Goal: Navigation & Orientation: Find specific page/section

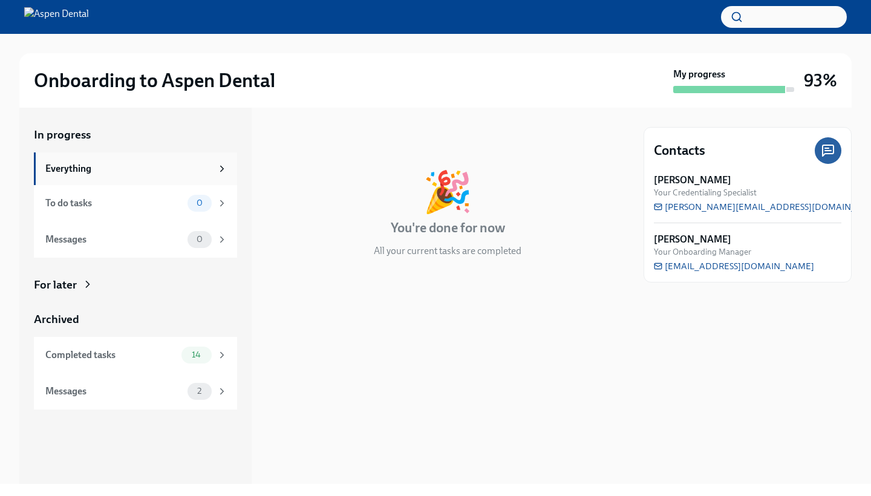
click at [62, 168] on div "Everything" at bounding box center [128, 168] width 166 height 13
click at [86, 348] on div "Completed tasks" at bounding box center [110, 354] width 131 height 13
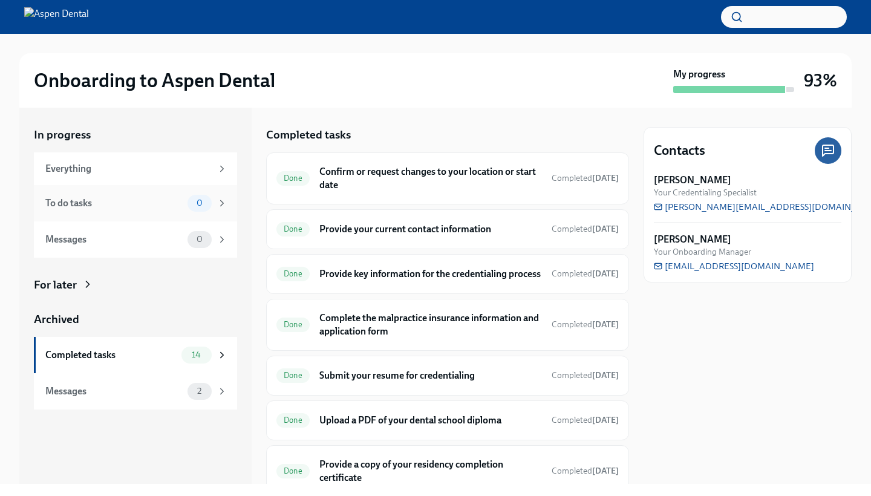
click at [120, 201] on div "To do tasks" at bounding box center [113, 203] width 137 height 13
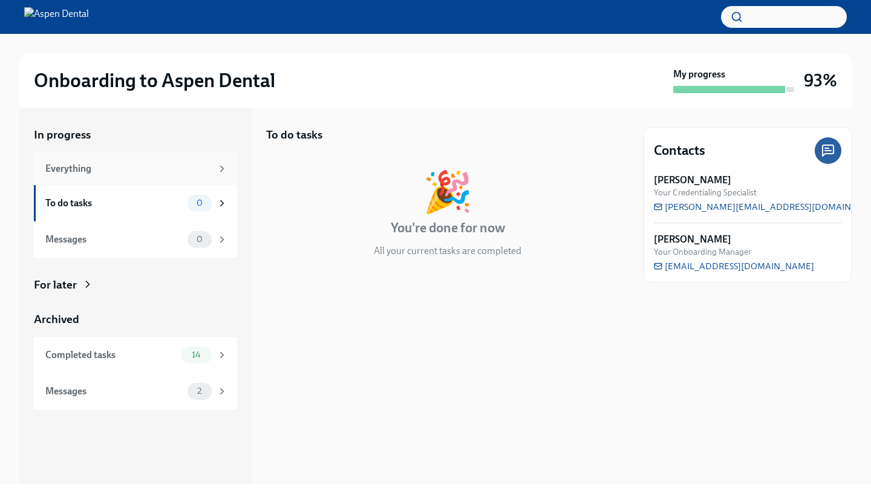
click at [125, 178] on div "Everything" at bounding box center [135, 168] width 203 height 33
click at [132, 169] on div "Everything" at bounding box center [128, 168] width 166 height 13
click at [111, 385] on div "Messages" at bounding box center [113, 391] width 137 height 13
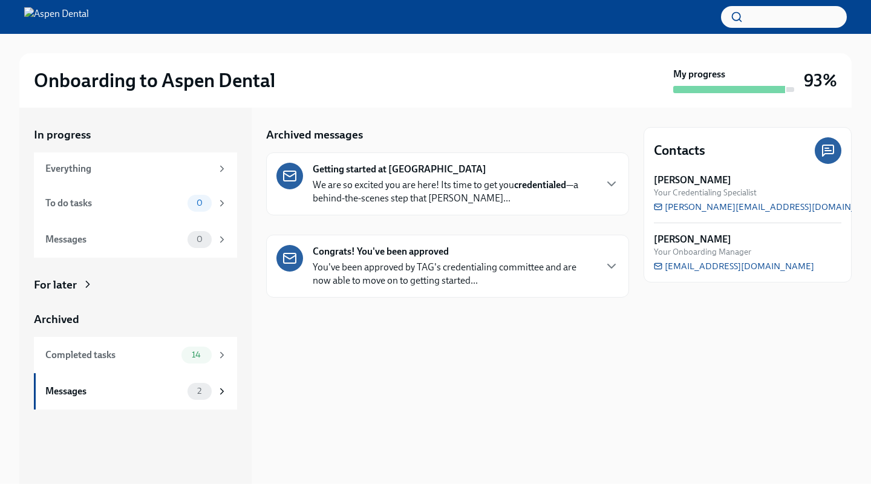
click at [595, 181] on div "Getting started at Aspen Dental We are so excited you are here! Its time to get…" at bounding box center [447, 184] width 342 height 42
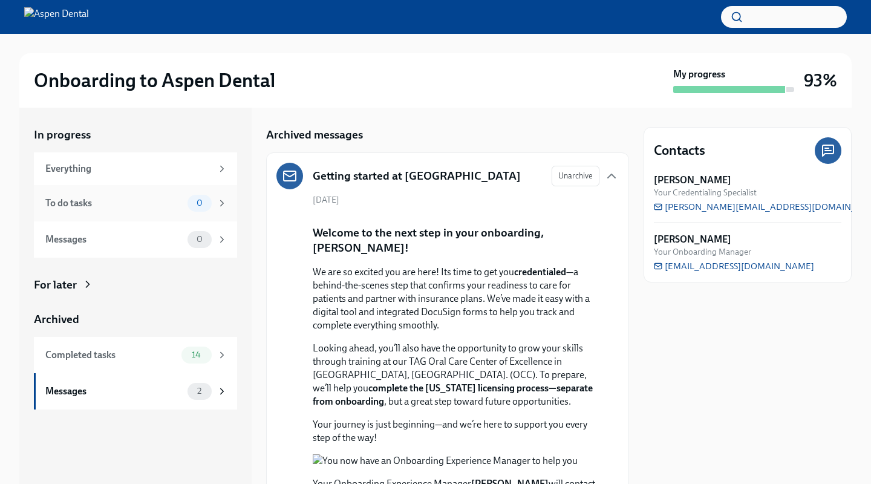
click at [91, 203] on div "To do tasks" at bounding box center [113, 203] width 137 height 13
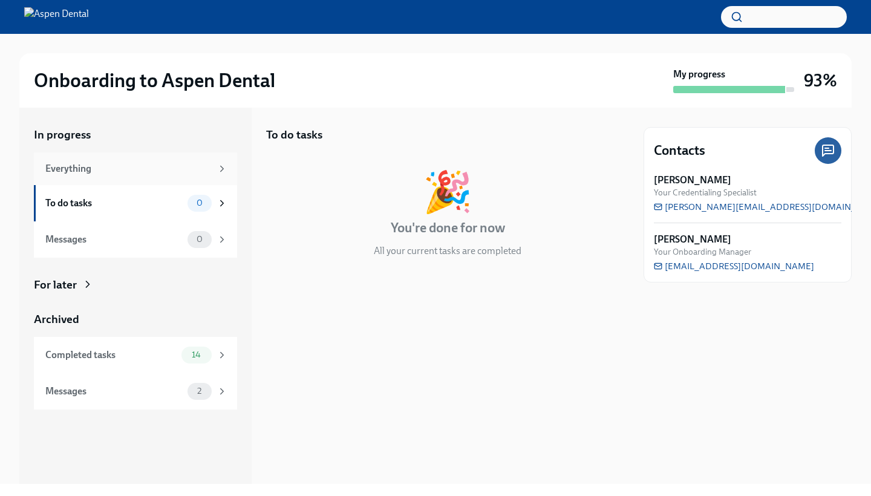
click at [124, 172] on div "Everything" at bounding box center [128, 168] width 166 height 13
click at [132, 353] on div "Completed tasks" at bounding box center [110, 354] width 131 height 13
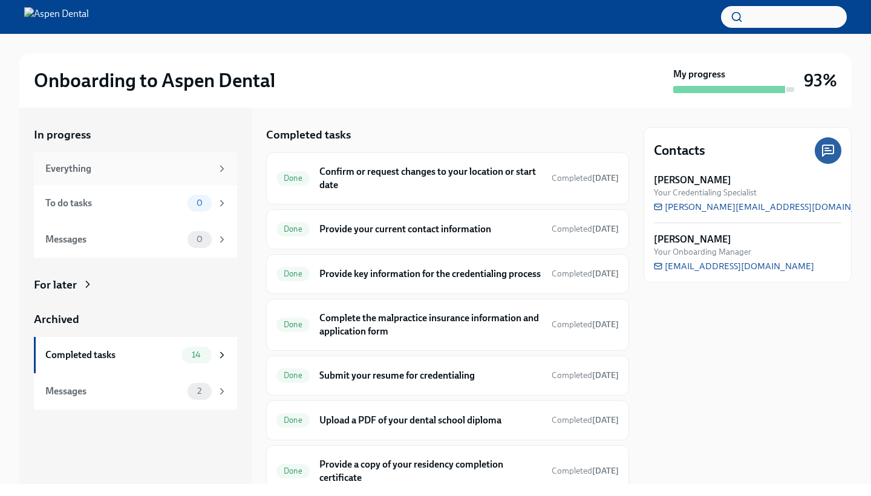
click at [125, 178] on div "Everything" at bounding box center [135, 168] width 203 height 33
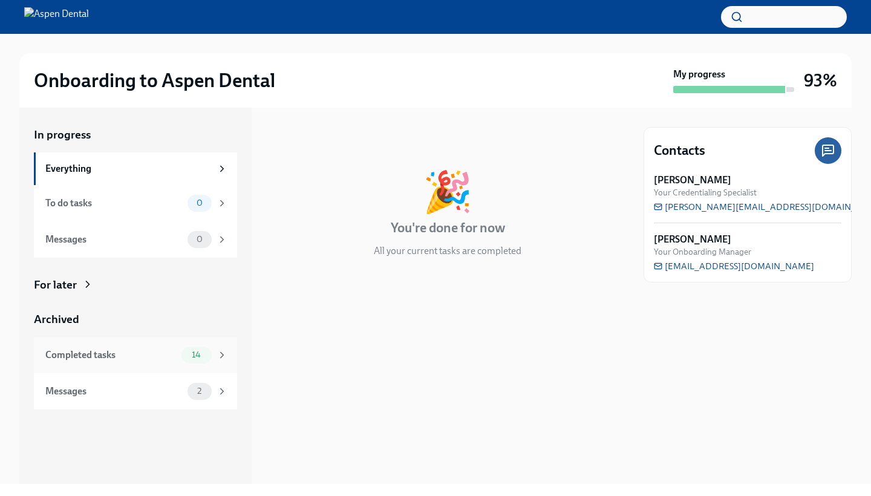
click at [133, 355] on div "Completed tasks" at bounding box center [110, 354] width 131 height 13
